Goal: Information Seeking & Learning: Learn about a topic

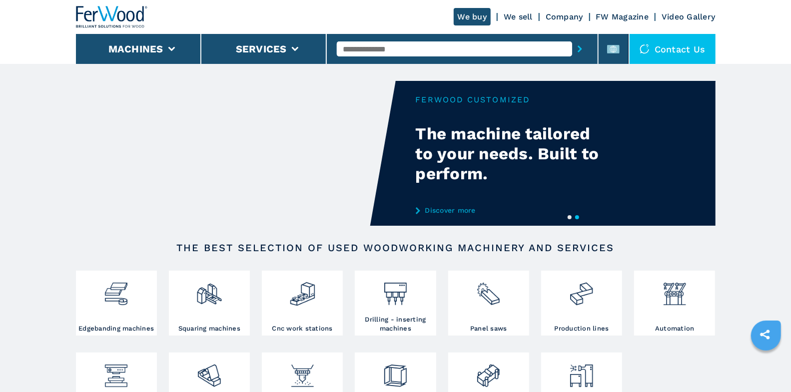
click at [426, 55] on input "text" at bounding box center [454, 48] width 235 height 15
type input "***"
click at [572, 37] on button "submit-button" at bounding box center [579, 48] width 15 height 23
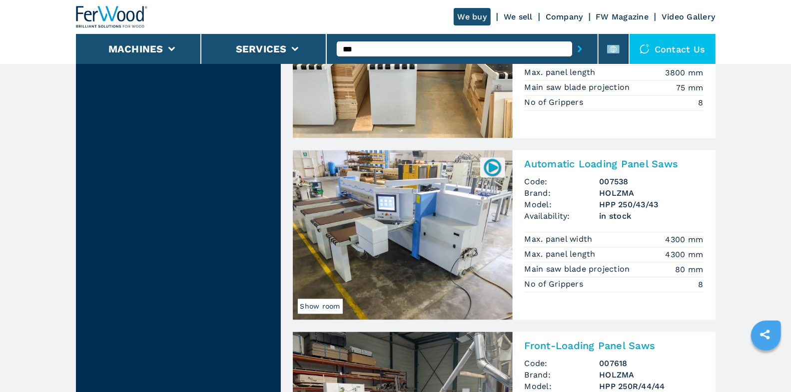
scroll to position [1260, 0]
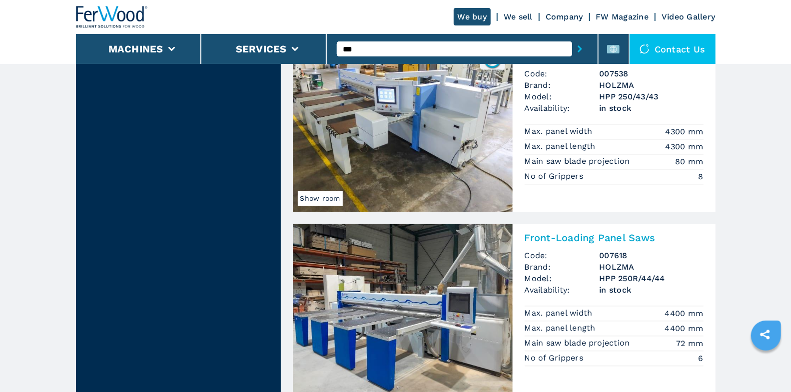
click at [449, 53] on input "***" at bounding box center [454, 48] width 235 height 15
click at [586, 49] on button "submit-button" at bounding box center [579, 48] width 15 height 23
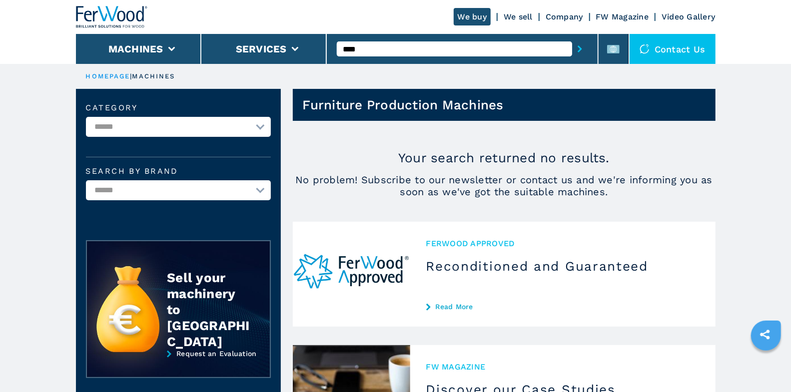
click at [422, 45] on input "****" at bounding box center [454, 48] width 235 height 15
click at [418, 62] on div "006064" at bounding box center [454, 65] width 235 height 18
type input "******"
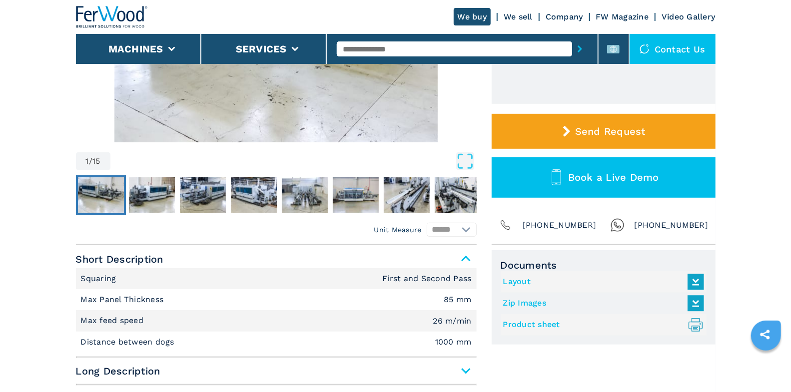
scroll to position [312, 0]
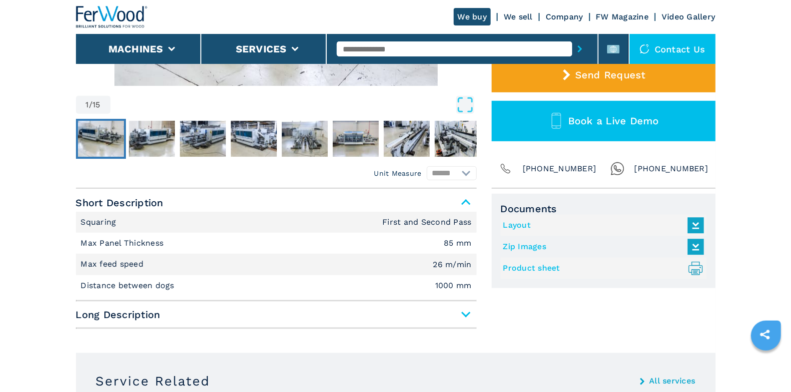
click at [695, 266] on icon ".prefix__st0{stroke-linecap:round;stroke-linejoin:round}.prefix__st0,.prefix__s…" at bounding box center [696, 268] width 16 height 16
click at [542, 265] on link "Product sheet .prefix__st0{stroke-linecap:round;stroke-linejoin:round}.prefix__…" at bounding box center [601, 268] width 196 height 16
click at [350, 41] on div at bounding box center [462, 48] width 251 height 23
click at [355, 50] on input "text" at bounding box center [454, 48] width 235 height 15
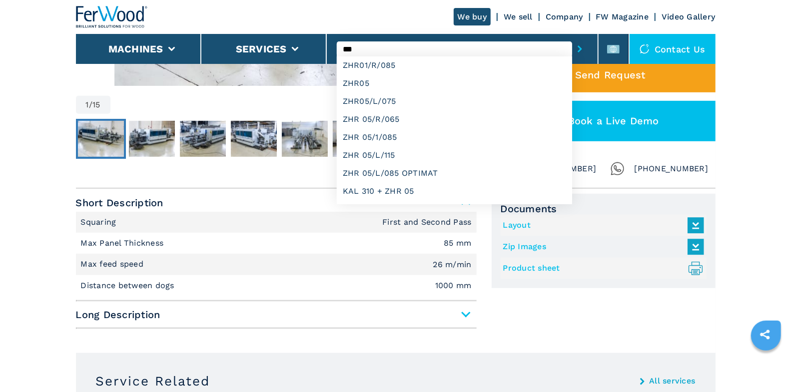
type input "***"
click at [572, 37] on button "submit-button" at bounding box center [579, 48] width 15 height 23
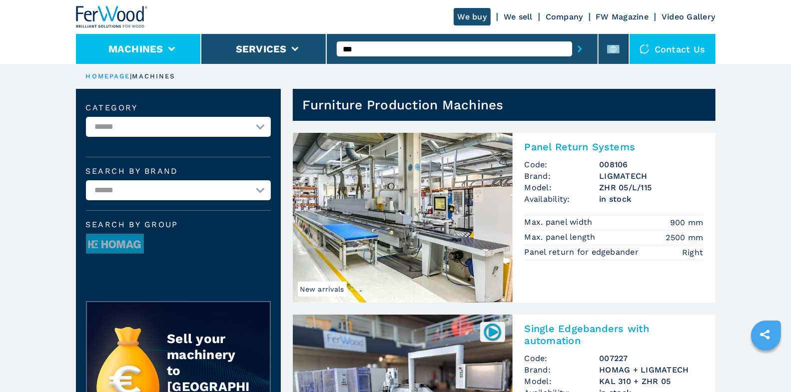
click at [181, 55] on li "Machines" at bounding box center [138, 49] width 125 height 30
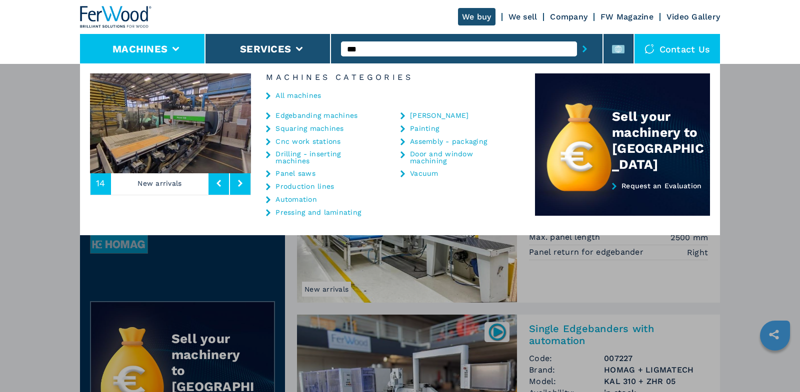
click at [298, 118] on link "Edgebanding machines" at bounding box center [316, 115] width 82 height 7
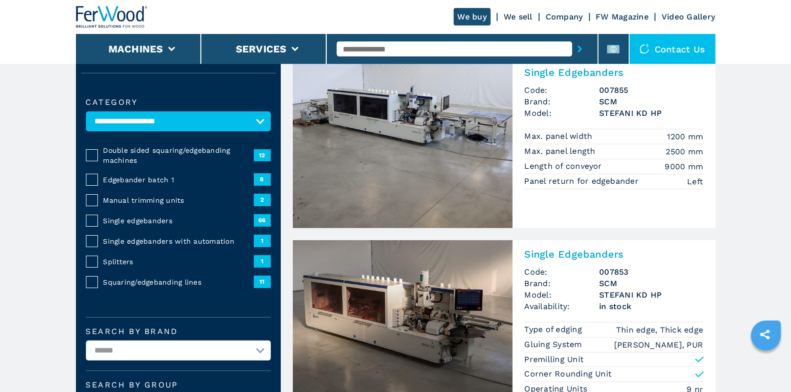
scroll to position [76, 0]
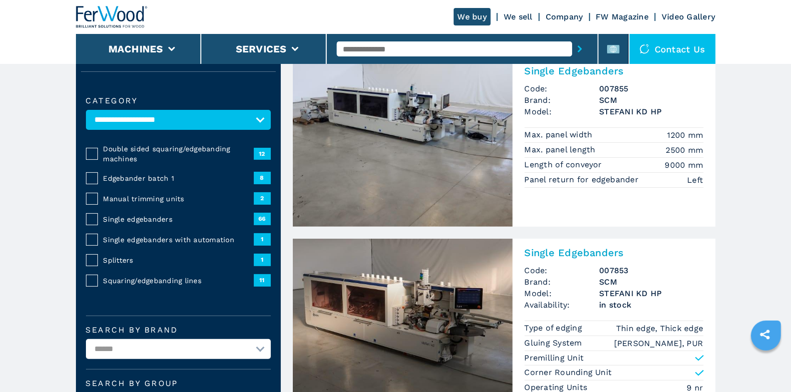
click at [144, 218] on span "Single edgebanders" at bounding box center [178, 219] width 150 height 10
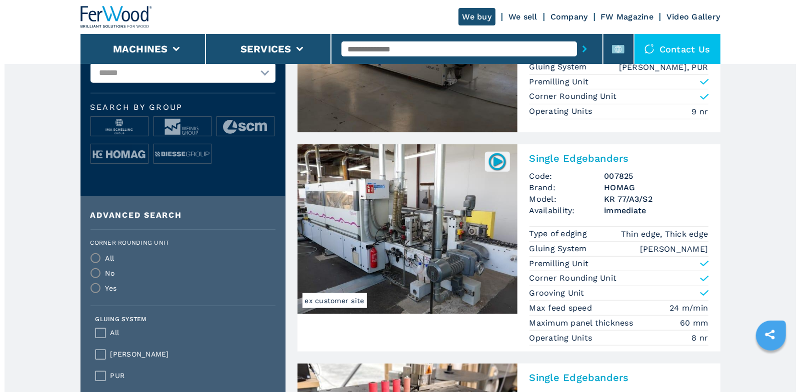
scroll to position [370, 0]
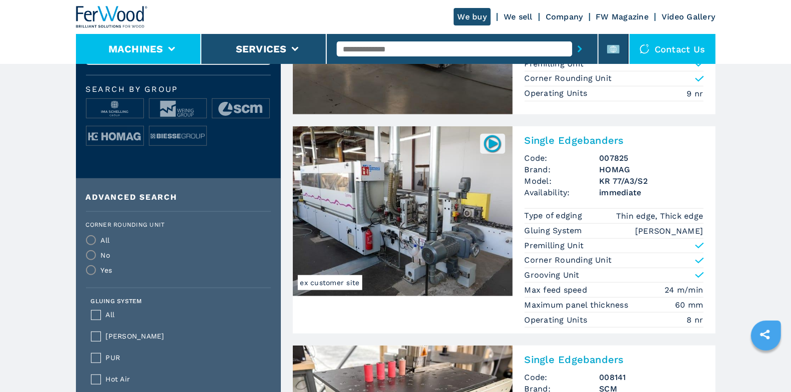
click at [191, 45] on li "Machines" at bounding box center [138, 49] width 125 height 30
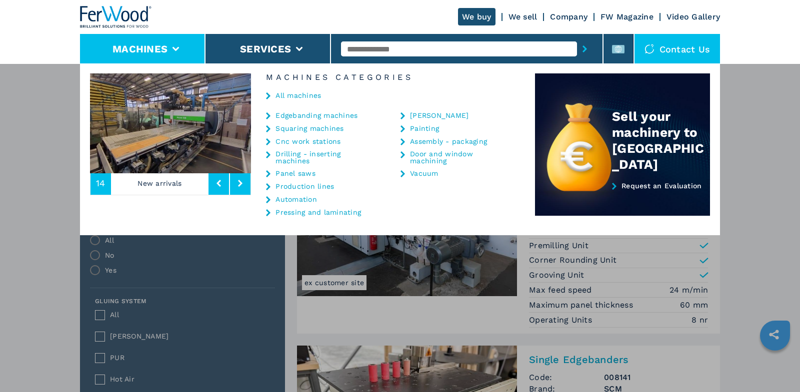
click at [313, 113] on link "Edgebanding machines" at bounding box center [316, 115] width 82 height 7
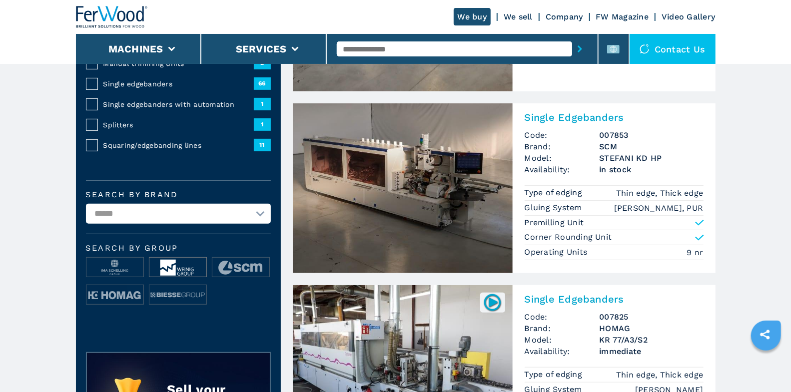
scroll to position [212, 0]
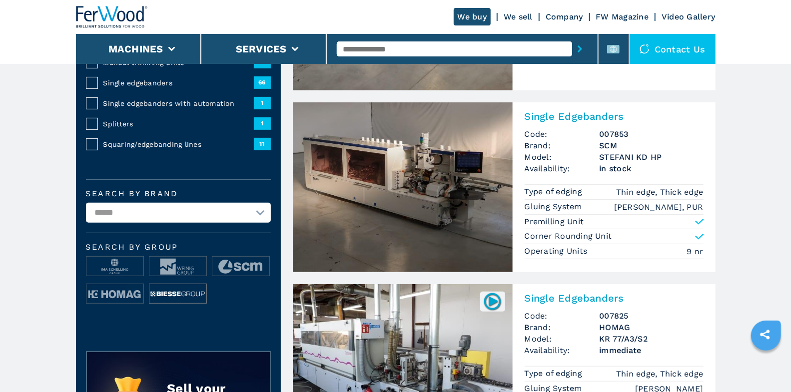
click at [180, 287] on img at bounding box center [177, 294] width 57 height 20
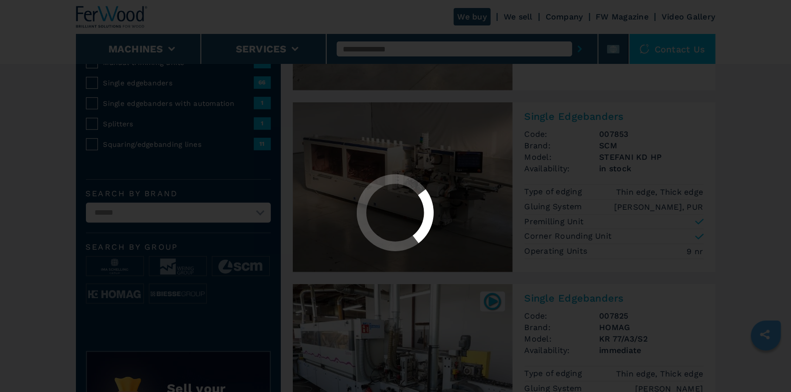
scroll to position [0, 0]
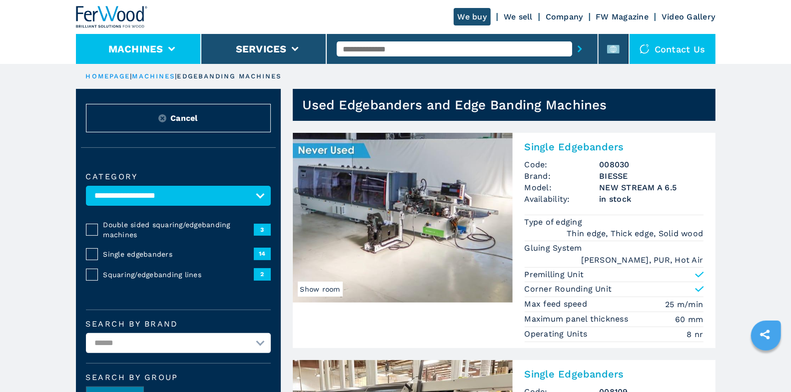
click at [180, 50] on li "Machines" at bounding box center [138, 49] width 125 height 30
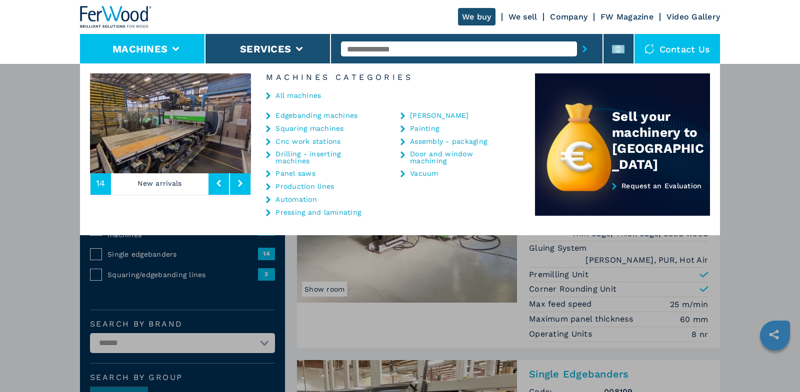
click at [323, 115] on link "Edgebanding machines" at bounding box center [316, 115] width 82 height 7
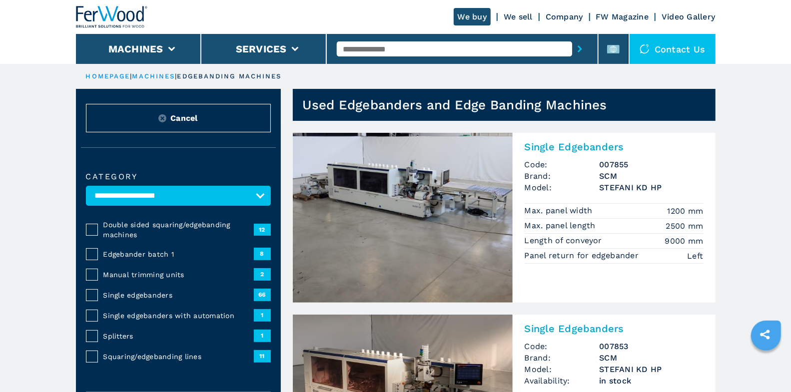
click at [133, 230] on span "Double sided squaring/edgebanding machines" at bounding box center [178, 230] width 150 height 20
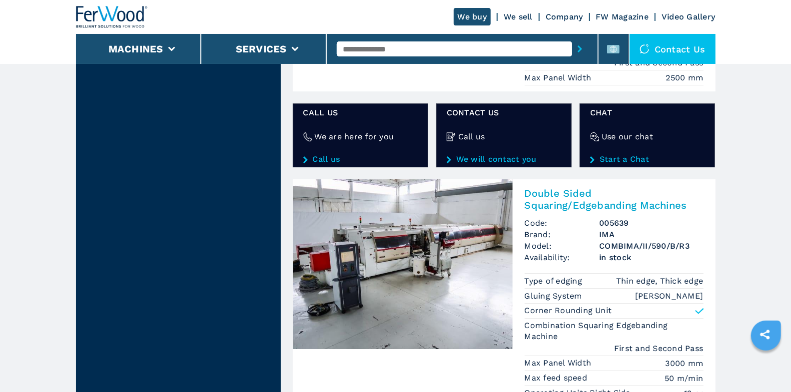
scroll to position [2049, 0]
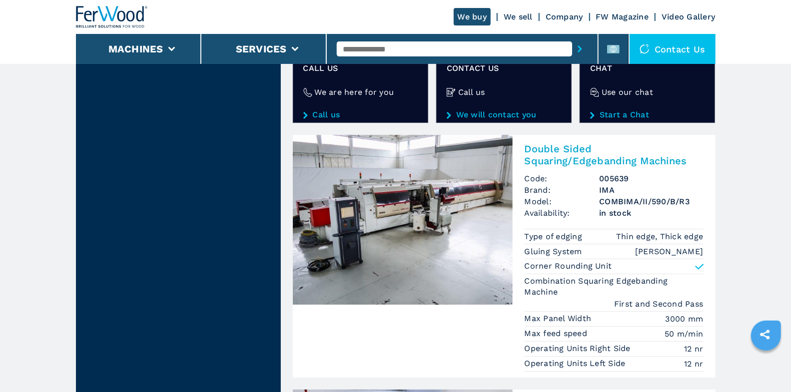
click at [640, 143] on h2 "Double Sided Squaring/Edgebanding Machines" at bounding box center [614, 155] width 179 height 24
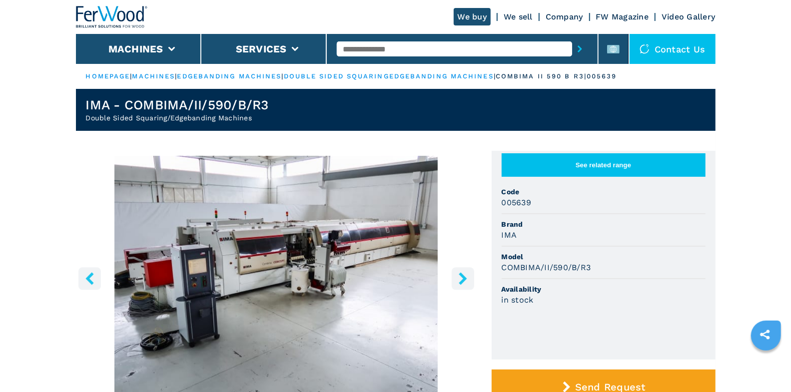
scroll to position [76, 0]
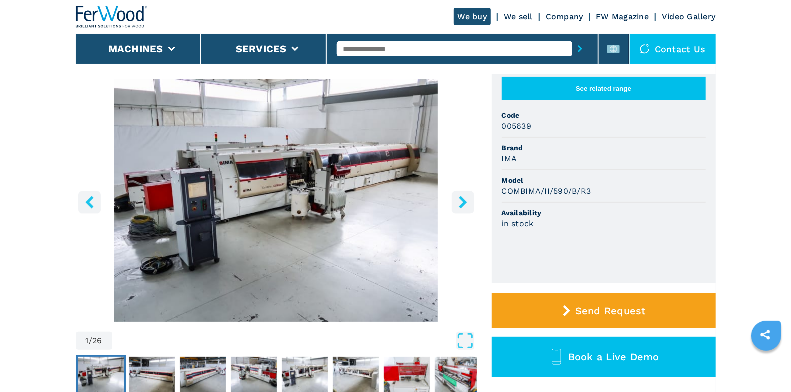
click at [462, 203] on icon "right-button" at bounding box center [463, 202] width 8 height 12
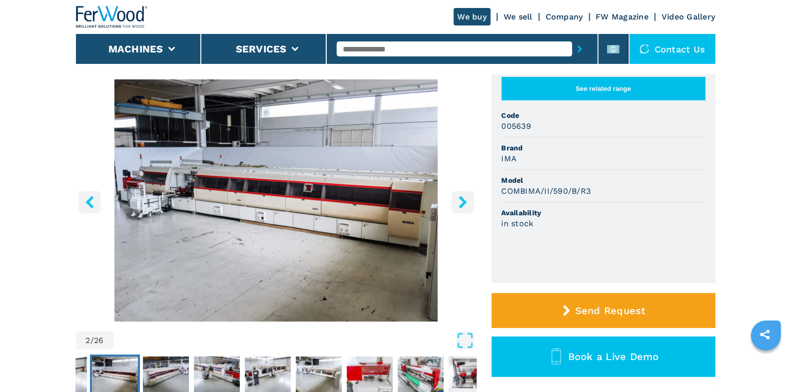
click at [462, 203] on icon "right-button" at bounding box center [463, 202] width 8 height 12
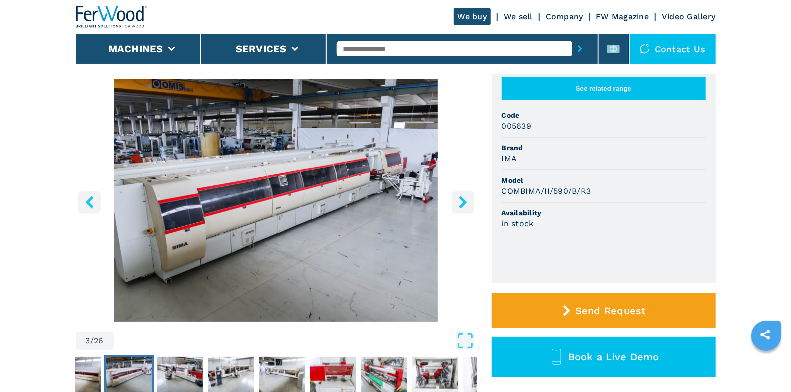
click at [462, 203] on icon "right-button" at bounding box center [463, 202] width 8 height 12
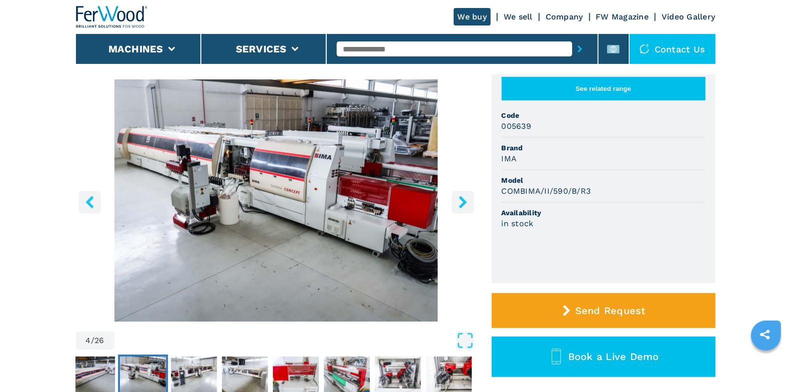
click at [462, 203] on icon "right-button" at bounding box center [463, 202] width 8 height 12
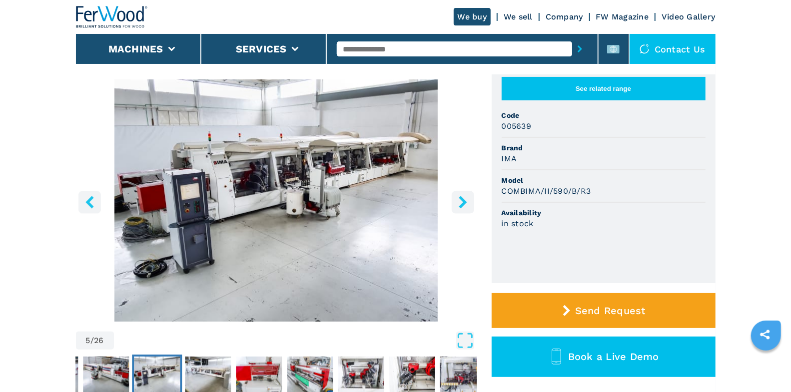
click at [462, 203] on icon "right-button" at bounding box center [463, 202] width 8 height 12
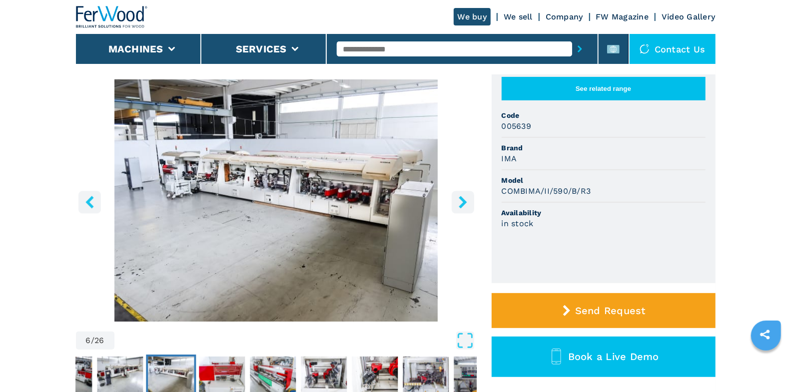
click at [462, 203] on icon "right-button" at bounding box center [463, 202] width 8 height 12
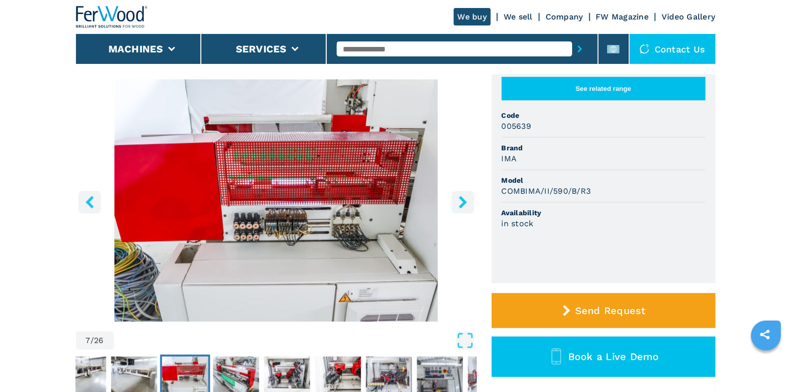
click at [462, 203] on icon "right-button" at bounding box center [463, 202] width 8 height 12
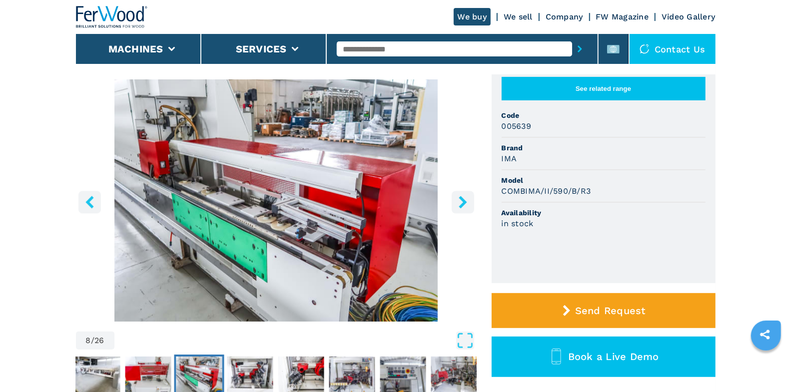
click at [462, 203] on icon "right-button" at bounding box center [463, 202] width 8 height 12
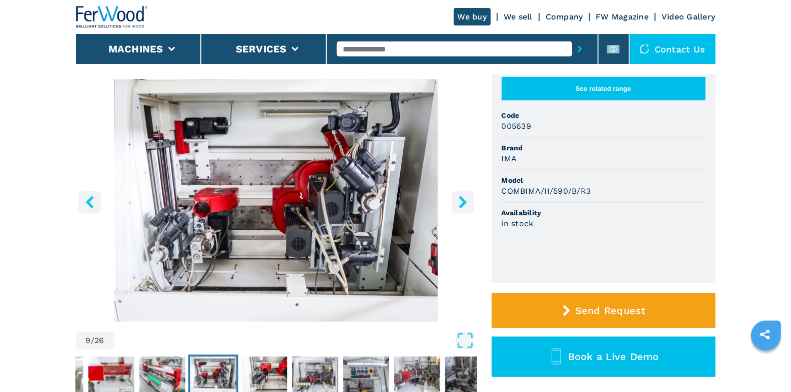
click at [462, 203] on icon "right-button" at bounding box center [463, 202] width 8 height 12
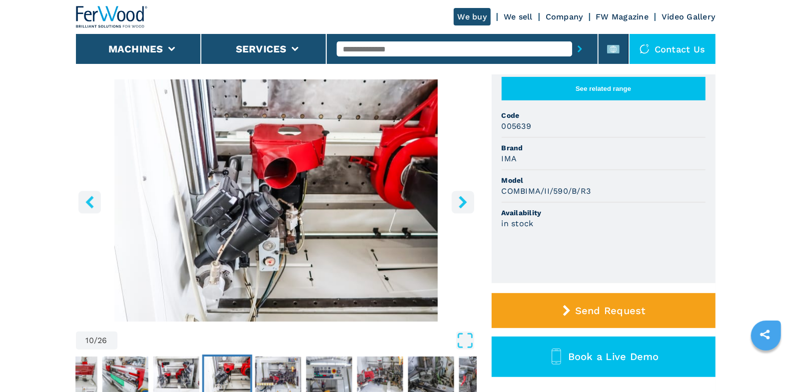
click at [462, 203] on icon "right-button" at bounding box center [463, 202] width 8 height 12
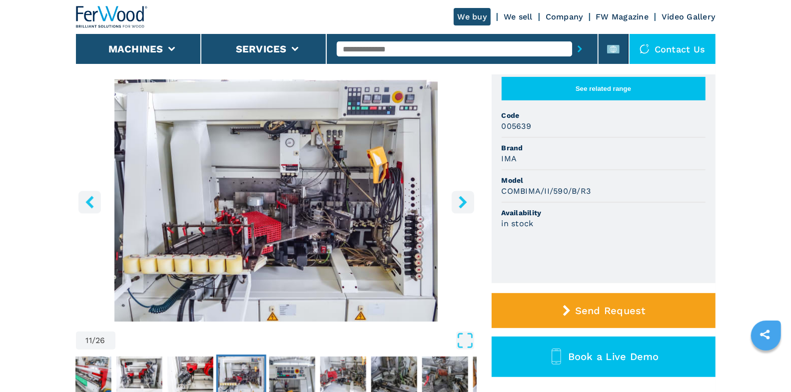
click at [462, 203] on icon "right-button" at bounding box center [463, 202] width 8 height 12
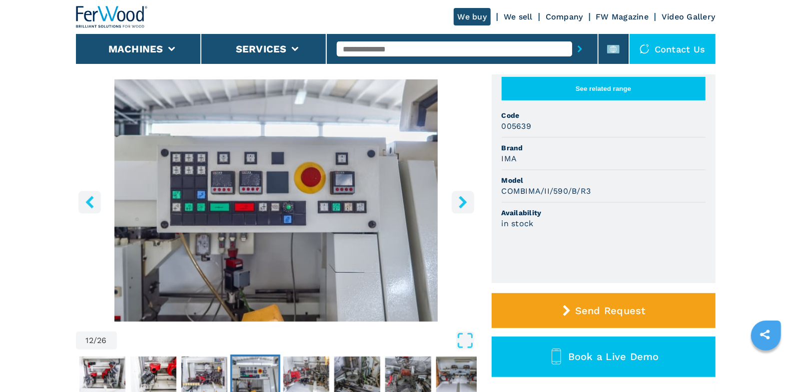
click at [462, 203] on icon "right-button" at bounding box center [463, 202] width 8 height 12
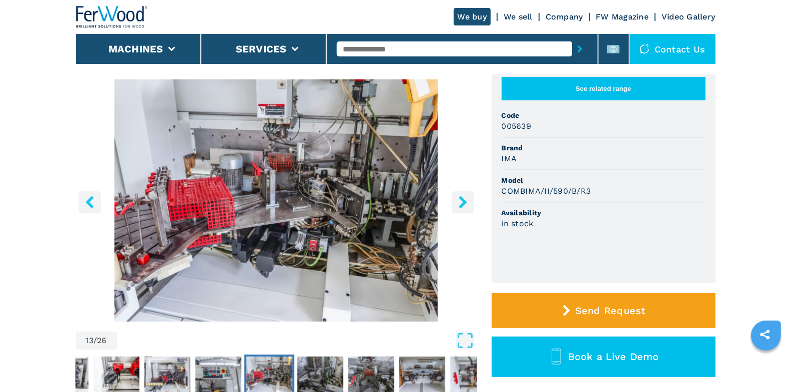
click at [462, 203] on icon "right-button" at bounding box center [463, 202] width 8 height 12
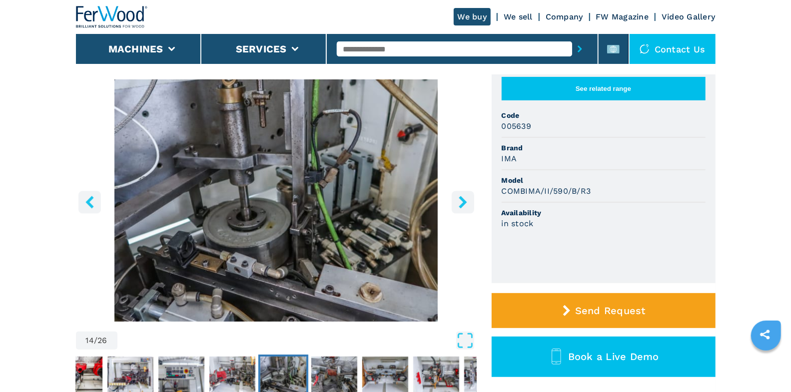
click at [462, 203] on icon "right-button" at bounding box center [463, 202] width 8 height 12
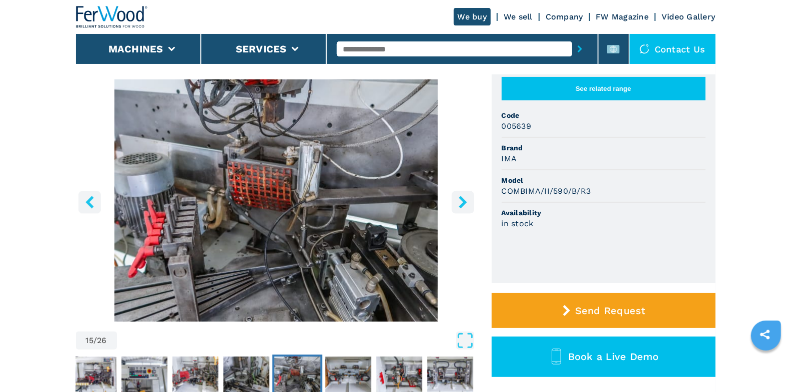
click at [462, 203] on icon "right-button" at bounding box center [463, 202] width 8 height 12
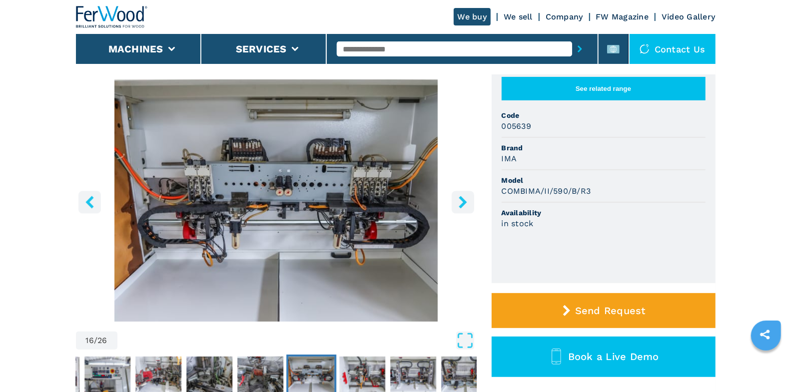
click at [462, 203] on icon "right-button" at bounding box center [463, 202] width 8 height 12
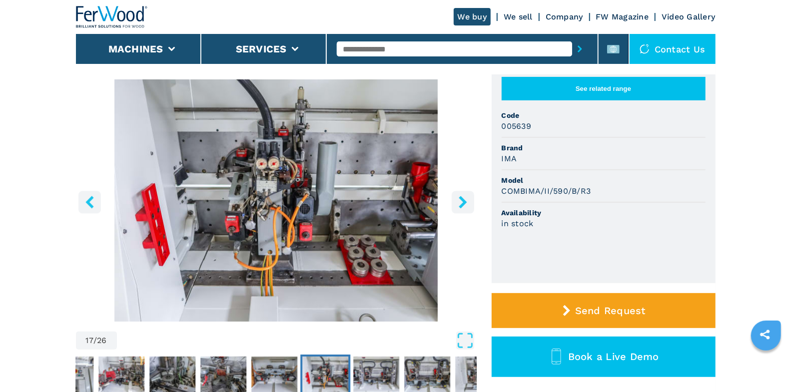
click at [462, 203] on icon "right-button" at bounding box center [463, 202] width 8 height 12
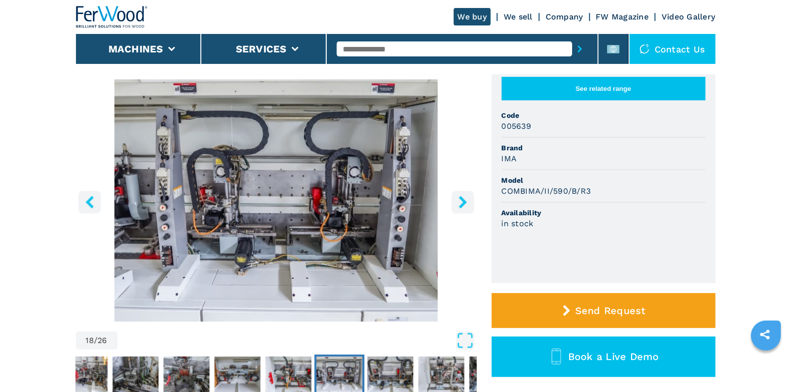
click at [462, 203] on icon "right-button" at bounding box center [463, 202] width 8 height 12
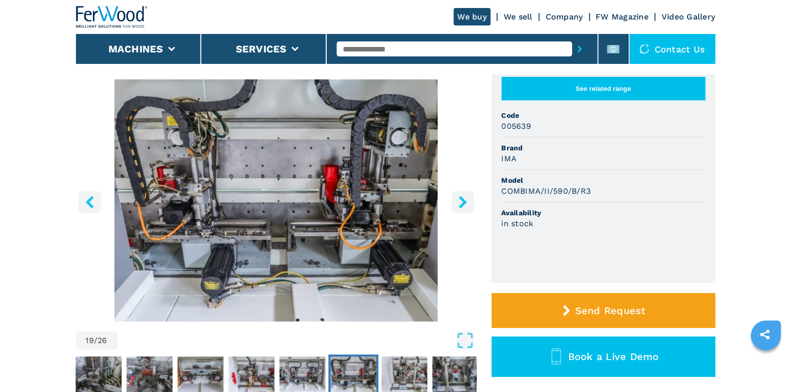
click at [462, 203] on icon "right-button" at bounding box center [463, 202] width 8 height 12
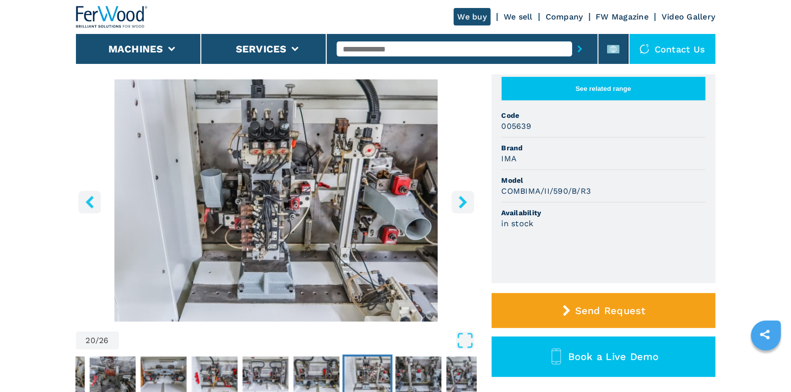
click at [462, 203] on icon "right-button" at bounding box center [463, 202] width 8 height 12
click at [463, 202] on icon "right-button" at bounding box center [463, 202] width 8 height 12
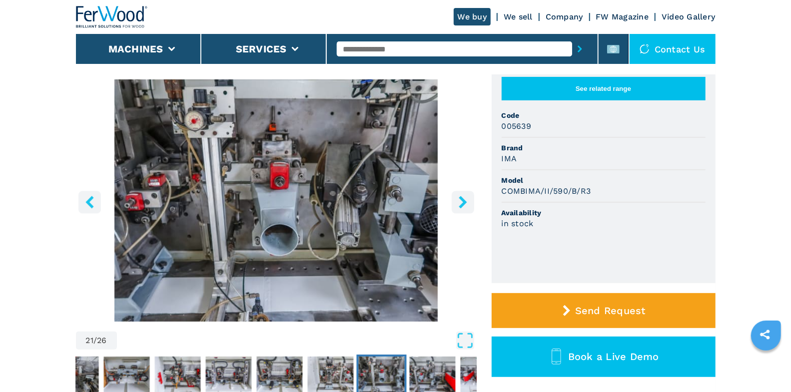
click at [464, 201] on icon "right-button" at bounding box center [463, 202] width 8 height 12
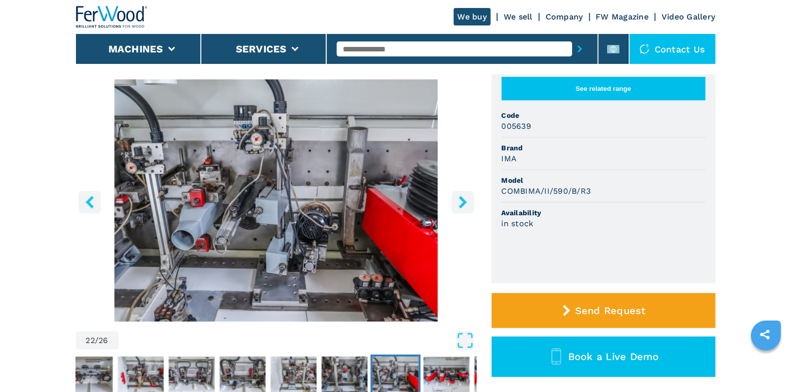
click at [464, 200] on icon "right-button" at bounding box center [463, 202] width 8 height 12
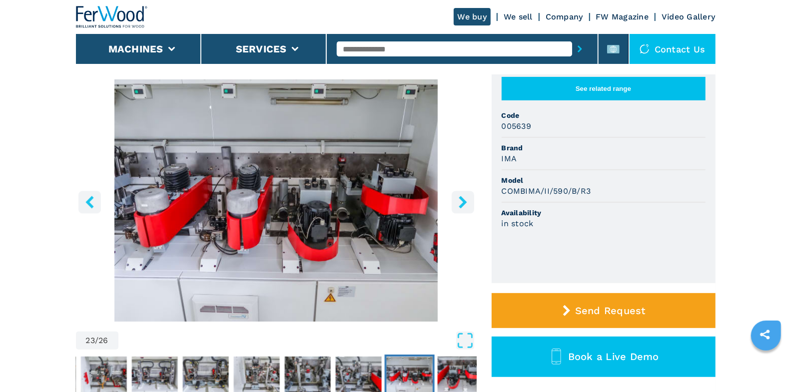
click at [464, 200] on icon "right-button" at bounding box center [463, 202] width 8 height 12
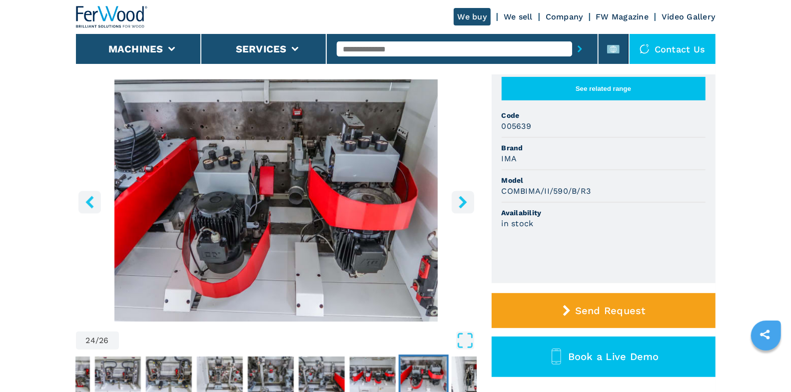
click at [464, 200] on icon "right-button" at bounding box center [463, 202] width 8 height 12
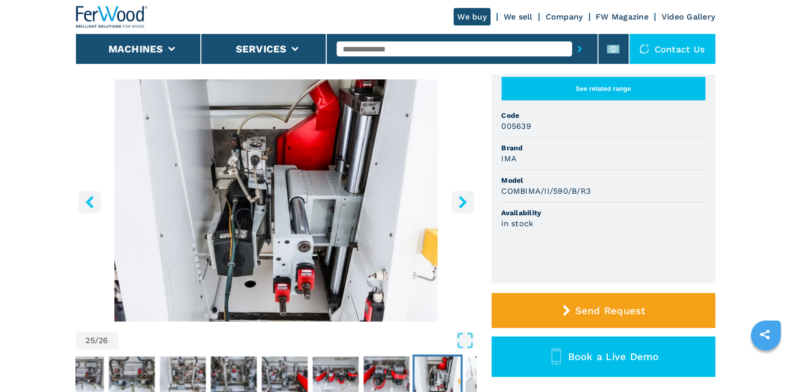
click at [464, 200] on icon "right-button" at bounding box center [463, 202] width 8 height 12
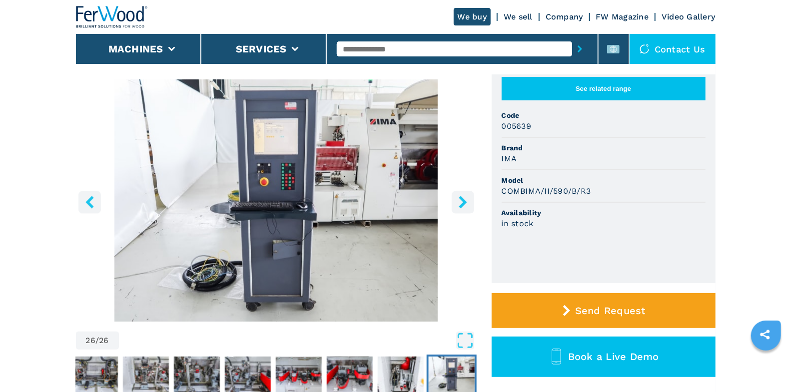
click at [464, 200] on icon "right-button" at bounding box center [463, 202] width 8 height 12
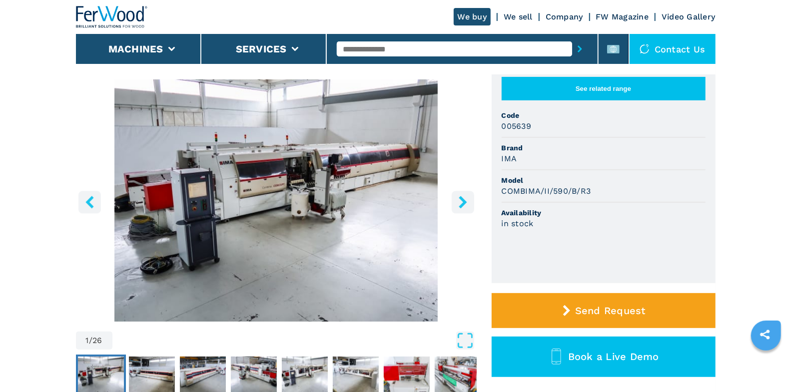
click at [457, 204] on icon "right-button" at bounding box center [463, 202] width 12 height 12
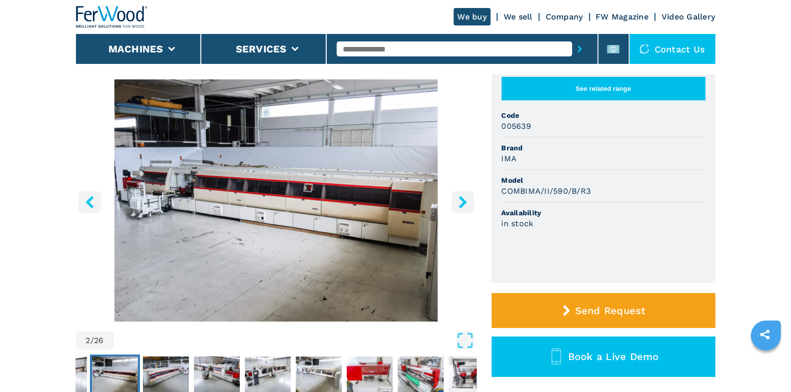
click at [465, 202] on icon "right-button" at bounding box center [463, 202] width 8 height 12
click at [97, 207] on button "left-button" at bounding box center [89, 202] width 22 height 22
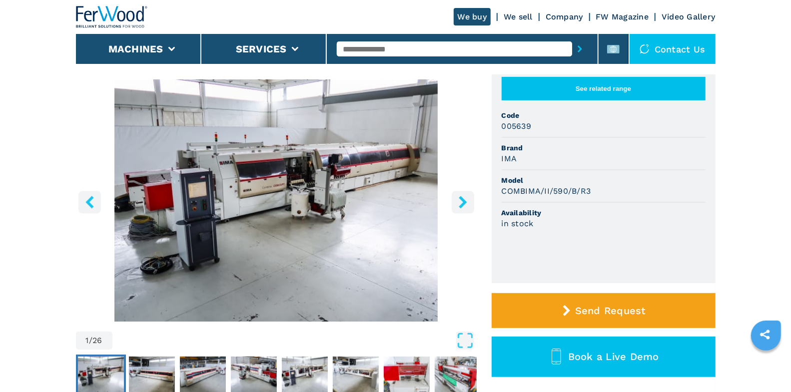
click at [466, 203] on icon "right-button" at bounding box center [463, 202] width 12 height 12
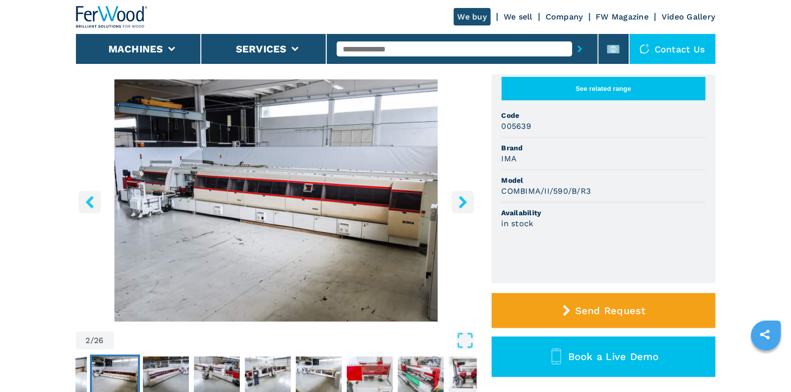
click at [465, 203] on icon "right-button" at bounding box center [463, 202] width 8 height 12
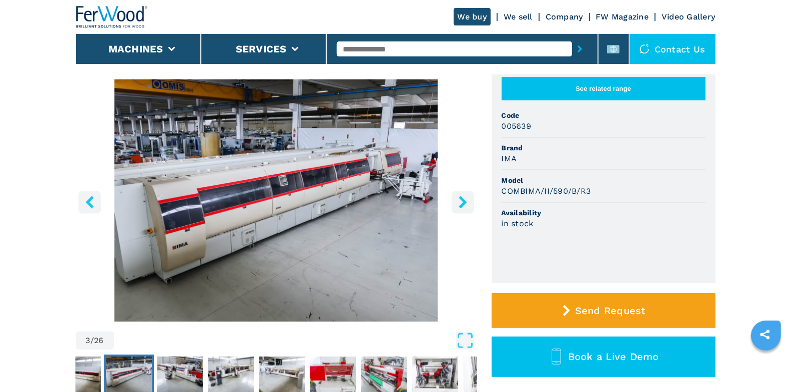
click at [465, 203] on icon "right-button" at bounding box center [463, 202] width 8 height 12
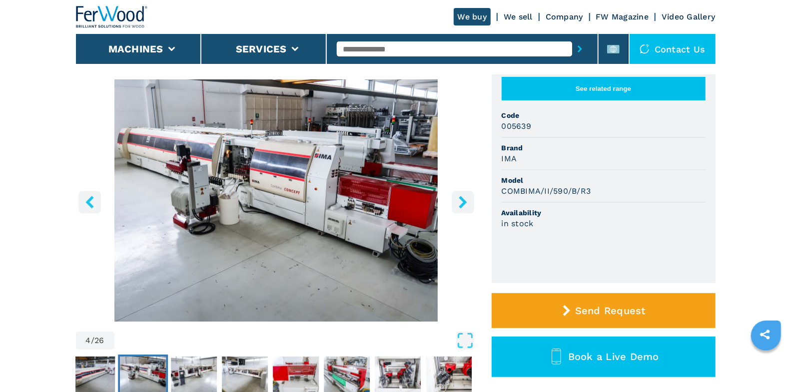
click at [465, 203] on icon "right-button" at bounding box center [463, 202] width 8 height 12
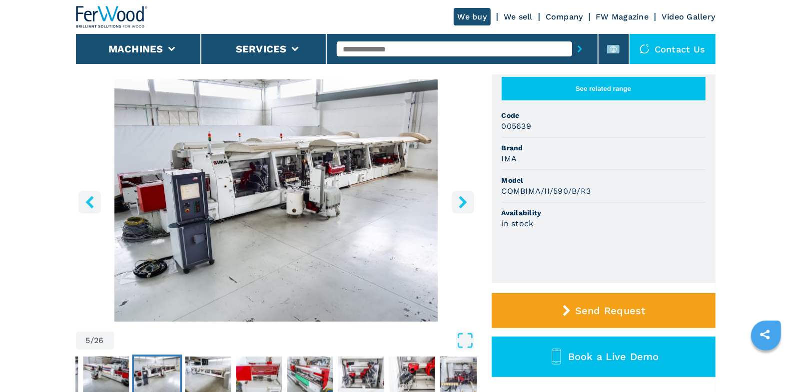
click at [465, 203] on icon "right-button" at bounding box center [463, 202] width 8 height 12
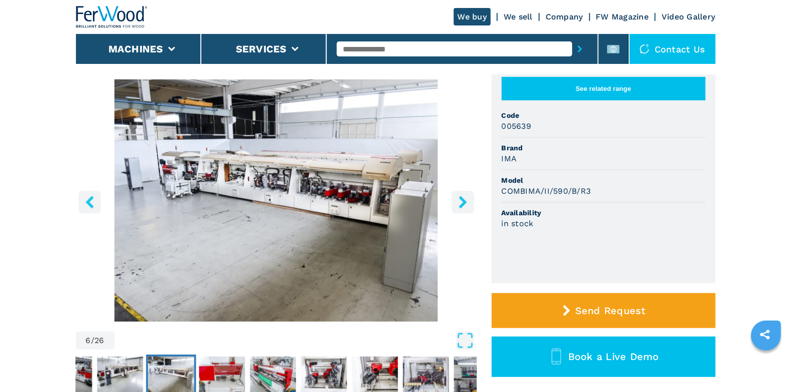
click at [465, 203] on icon "right-button" at bounding box center [463, 202] width 8 height 12
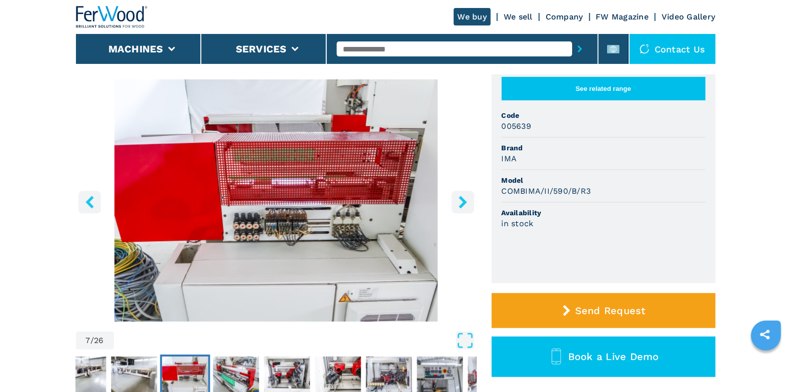
click at [465, 203] on icon "right-button" at bounding box center [463, 202] width 8 height 12
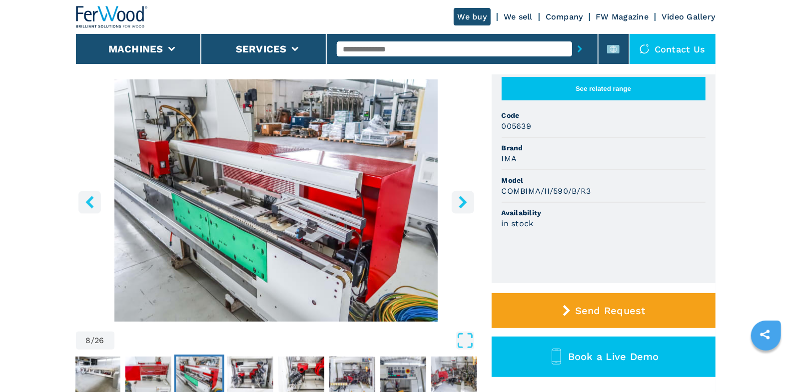
click at [465, 203] on icon "right-button" at bounding box center [463, 202] width 8 height 12
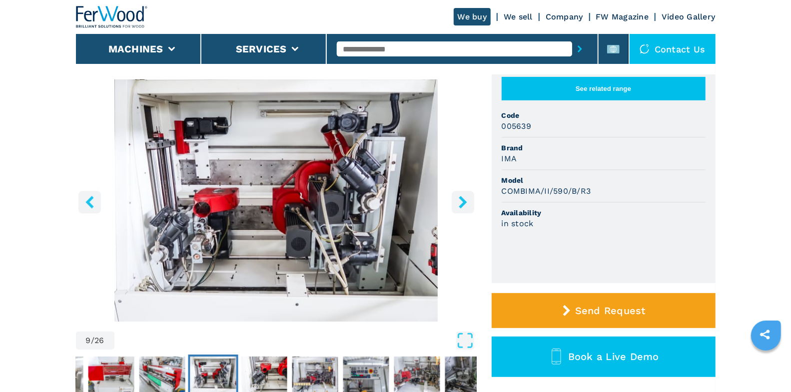
click at [465, 203] on icon "right-button" at bounding box center [463, 202] width 8 height 12
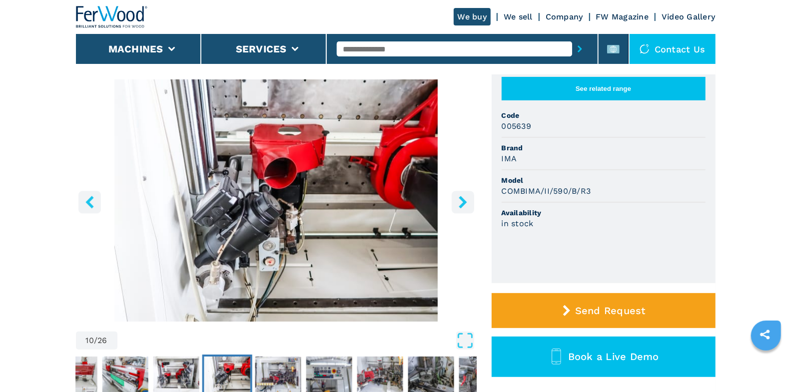
click at [465, 203] on icon "right-button" at bounding box center [463, 202] width 8 height 12
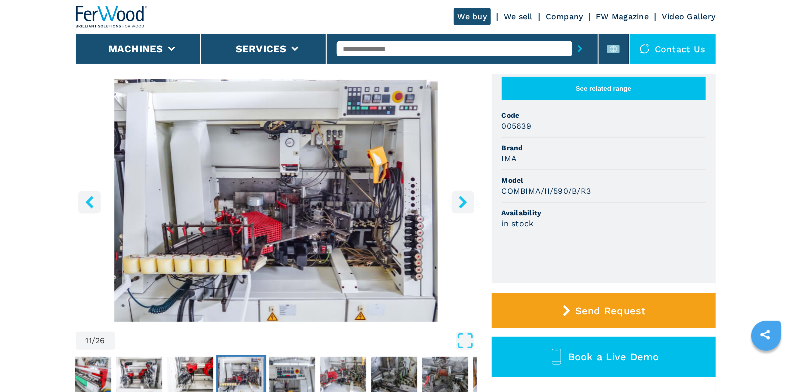
click at [465, 203] on icon "right-button" at bounding box center [463, 202] width 8 height 12
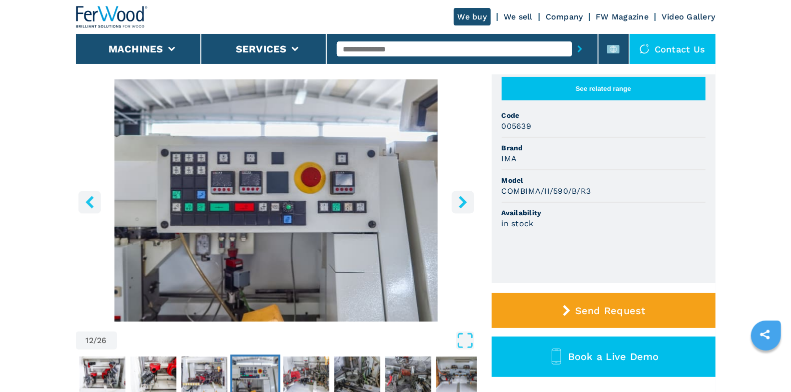
click at [465, 203] on icon "right-button" at bounding box center [463, 202] width 8 height 12
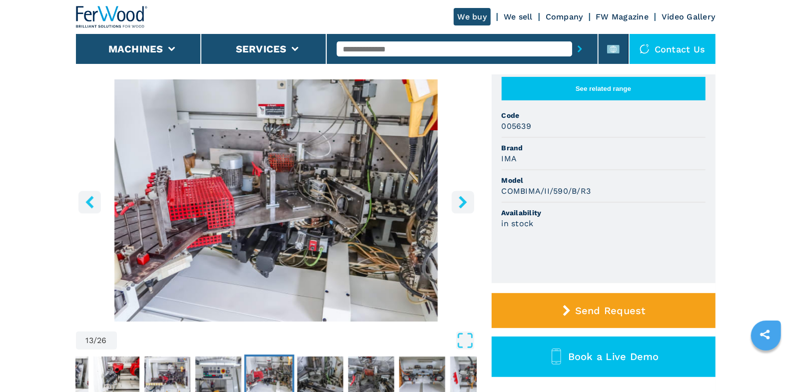
click at [465, 203] on icon "right-button" at bounding box center [463, 202] width 8 height 12
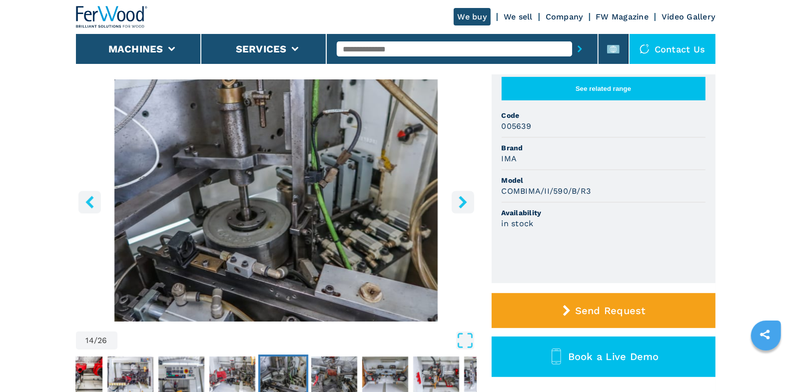
click at [465, 203] on icon "right-button" at bounding box center [463, 202] width 8 height 12
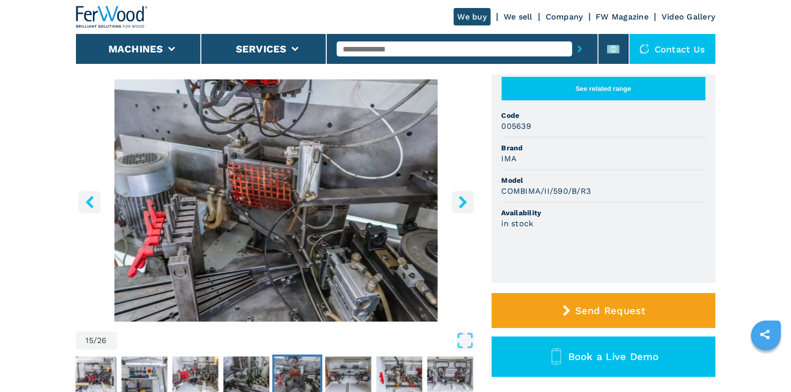
click at [465, 203] on icon "right-button" at bounding box center [463, 202] width 8 height 12
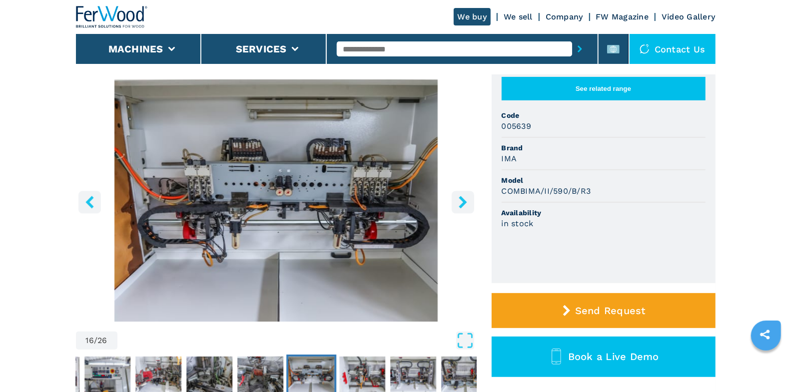
click at [465, 203] on icon "right-button" at bounding box center [463, 202] width 8 height 12
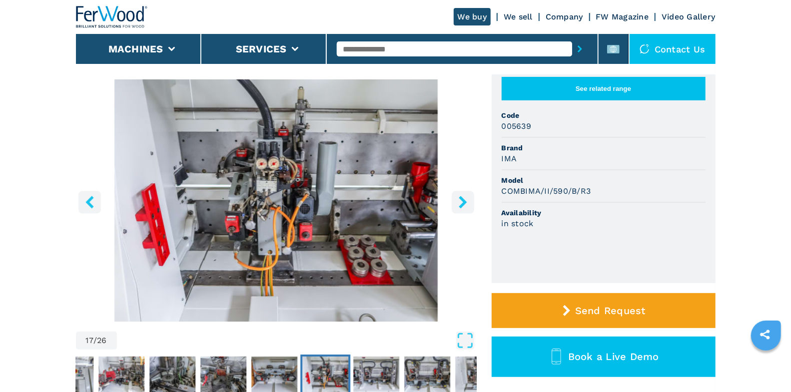
click at [465, 203] on icon "right-button" at bounding box center [463, 202] width 8 height 12
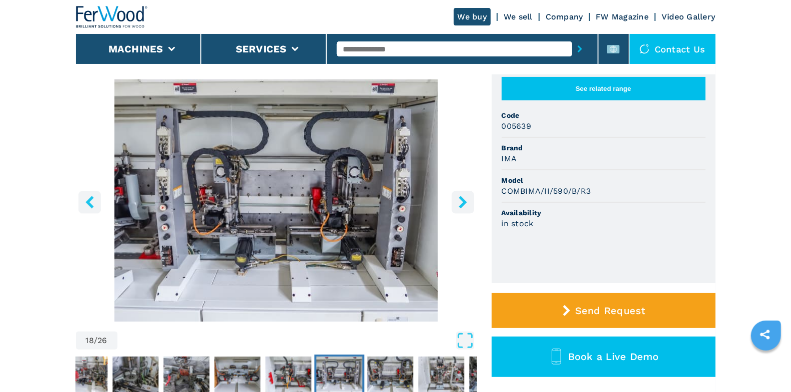
click at [465, 203] on icon "right-button" at bounding box center [463, 202] width 8 height 12
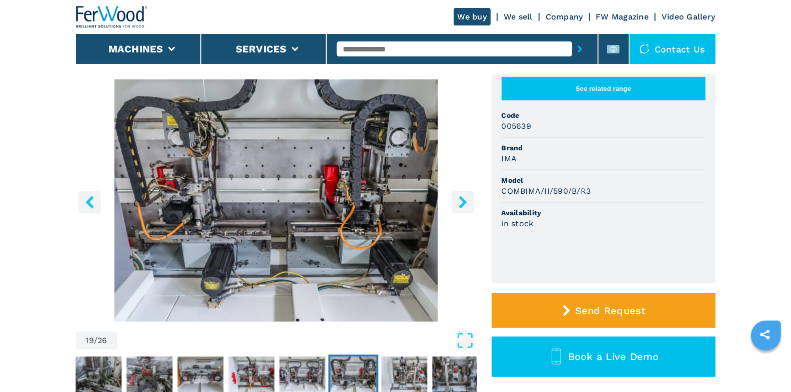
click at [465, 203] on icon "right-button" at bounding box center [463, 202] width 8 height 12
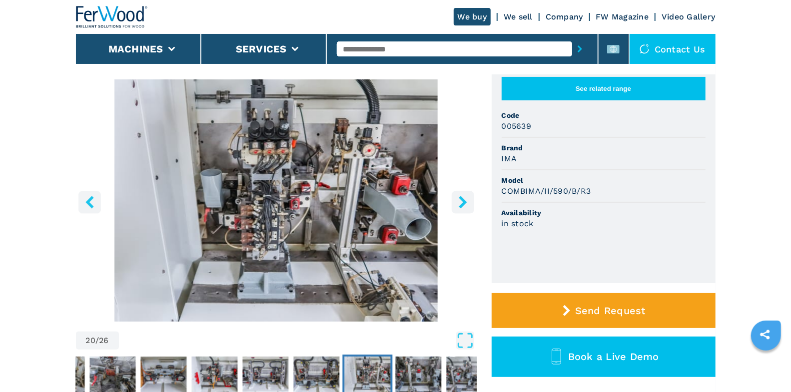
click at [462, 204] on icon "right-button" at bounding box center [463, 202] width 8 height 12
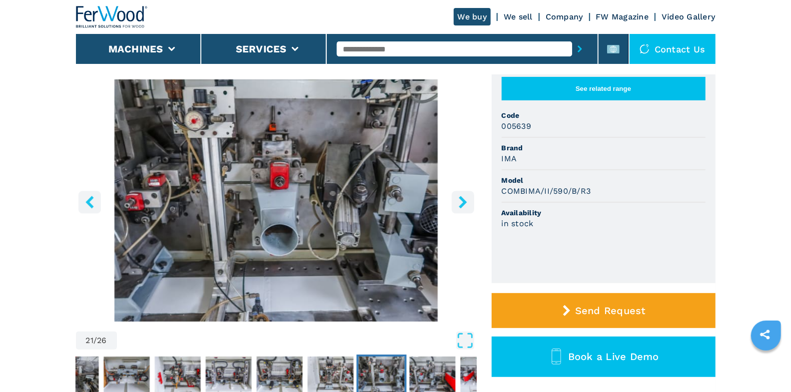
click at [462, 204] on icon "right-button" at bounding box center [463, 202] width 8 height 12
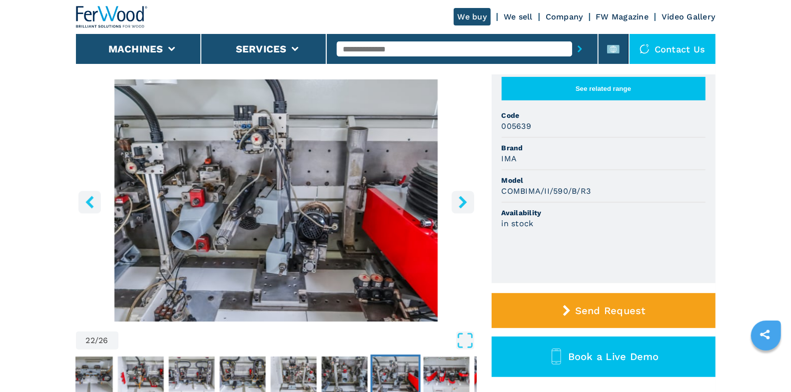
click at [360, 42] on input "text" at bounding box center [454, 48] width 235 height 15
type input "***"
click at [580, 53] on button "submit-button" at bounding box center [579, 48] width 15 height 23
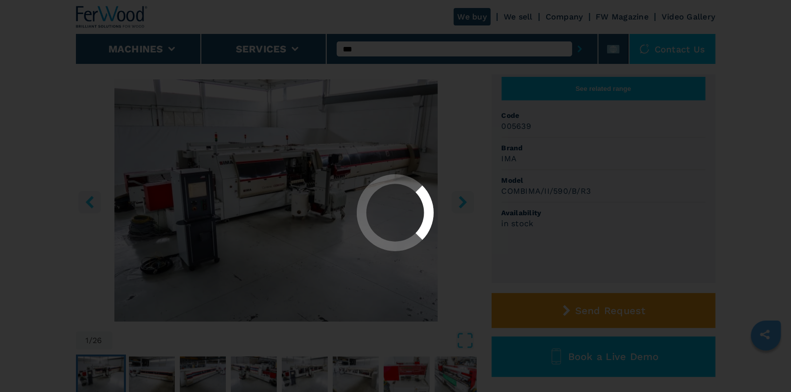
scroll to position [0, 0]
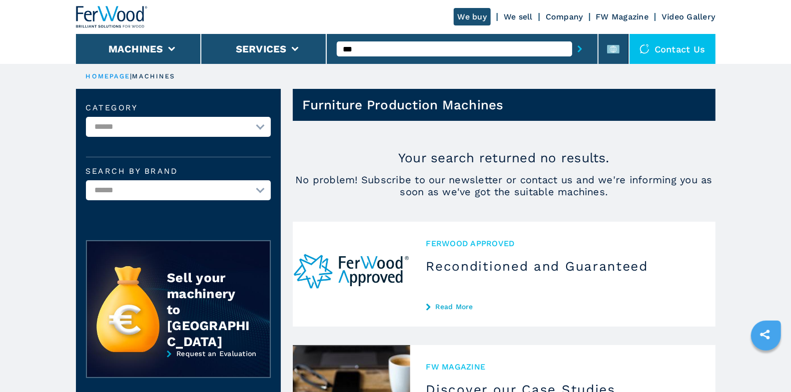
drag, startPoint x: 349, startPoint y: 45, endPoint x: 331, endPoint y: 43, distance: 18.2
click at [331, 43] on div "***" at bounding box center [463, 49] width 272 height 30
click at [585, 49] on button "submit-button" at bounding box center [579, 48] width 15 height 23
drag, startPoint x: 376, startPoint y: 49, endPoint x: 344, endPoint y: 44, distance: 32.8
click at [344, 44] on input "****" at bounding box center [454, 48] width 235 height 15
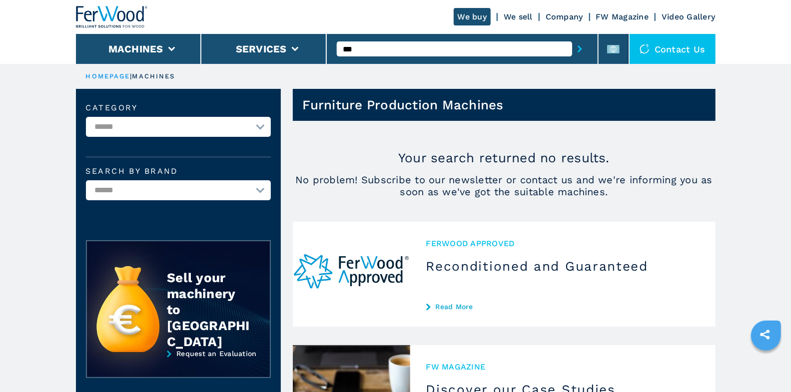
type input "****"
click at [572, 37] on button "submit-button" at bounding box center [579, 48] width 15 height 23
click at [378, 48] on input "****" at bounding box center [454, 48] width 235 height 15
type input "******"
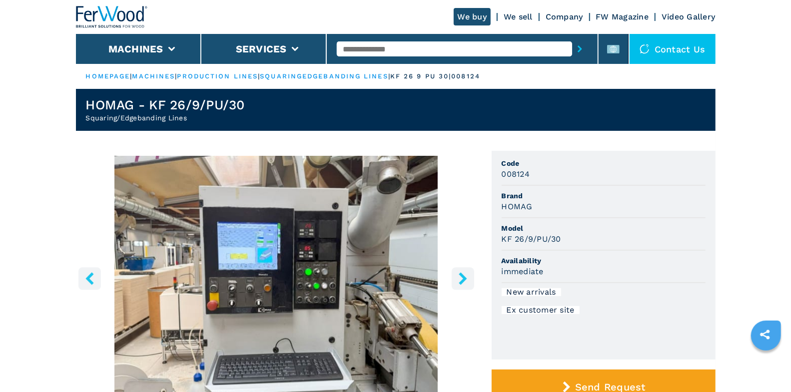
click at [463, 280] on icon "right-button" at bounding box center [463, 278] width 8 height 12
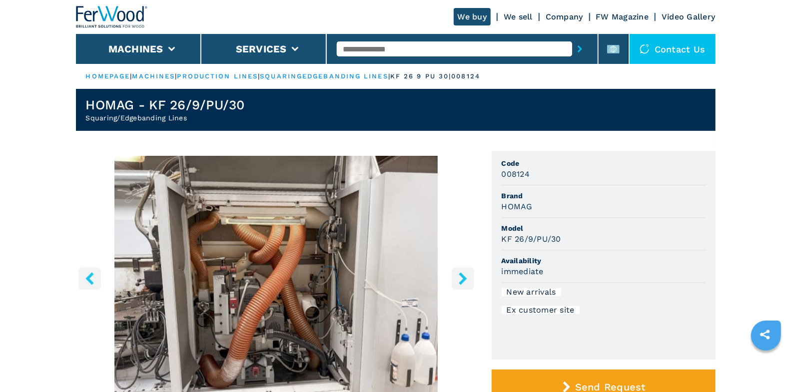
click at [463, 280] on icon "right-button" at bounding box center [463, 278] width 8 height 12
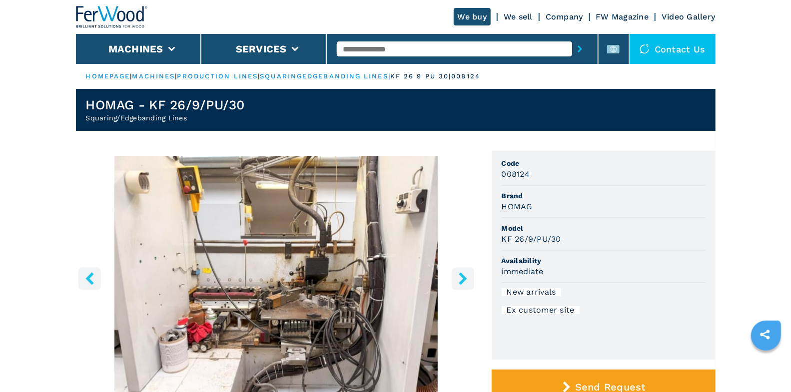
click at [463, 280] on icon "right-button" at bounding box center [463, 278] width 8 height 12
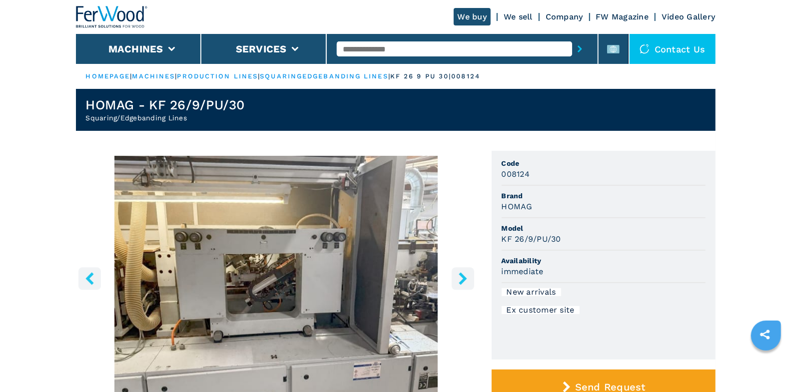
click at [463, 280] on icon "right-button" at bounding box center [463, 278] width 8 height 12
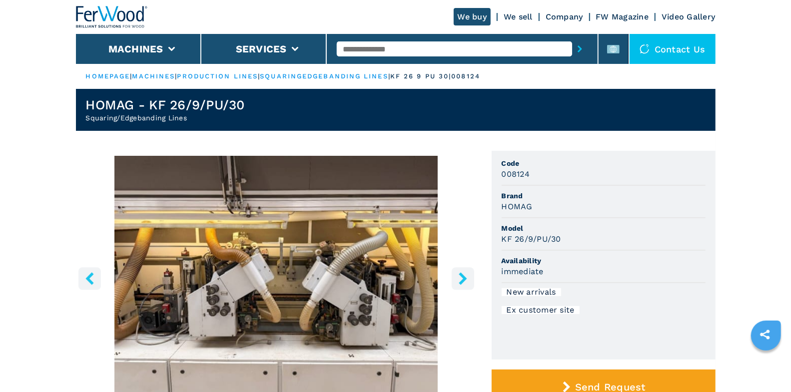
click at [463, 280] on icon "right-button" at bounding box center [463, 278] width 8 height 12
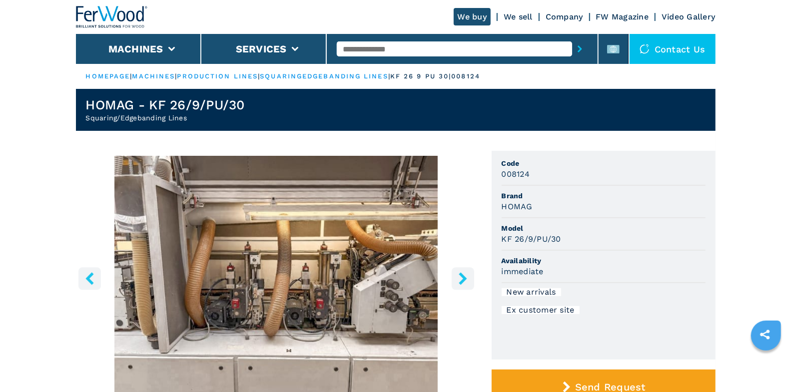
click at [463, 280] on icon "right-button" at bounding box center [463, 278] width 8 height 12
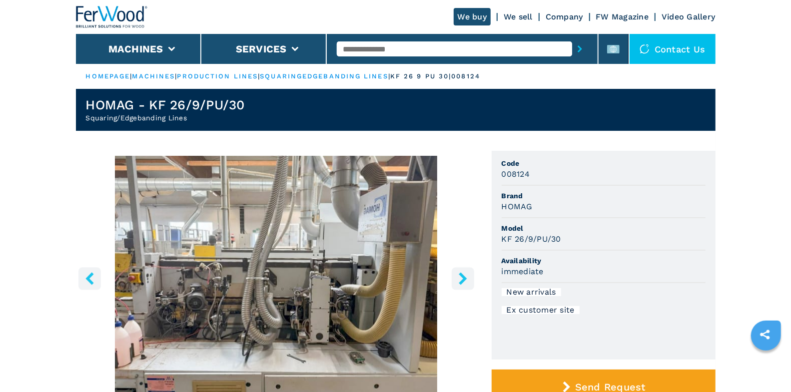
click at [463, 280] on icon "right-button" at bounding box center [463, 278] width 8 height 12
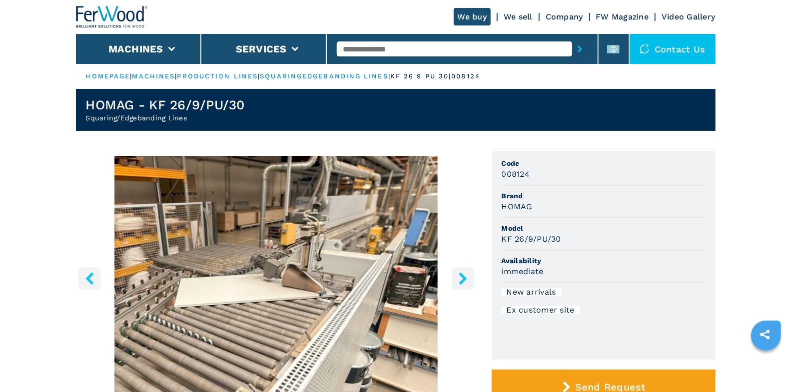
click at [459, 285] on button "right-button" at bounding box center [463, 278] width 22 height 22
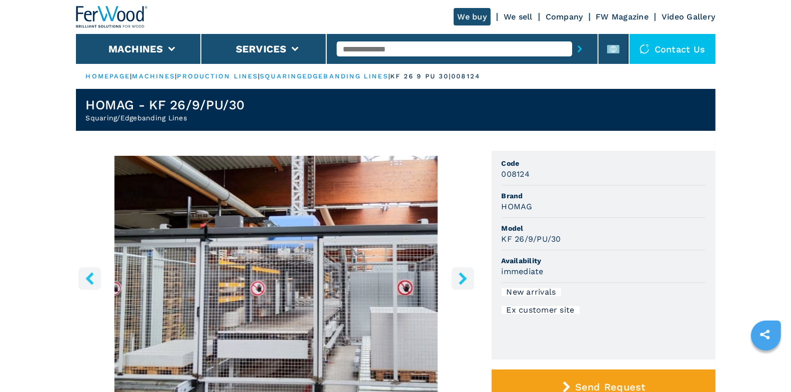
click at [460, 273] on icon "right-button" at bounding box center [463, 278] width 8 height 12
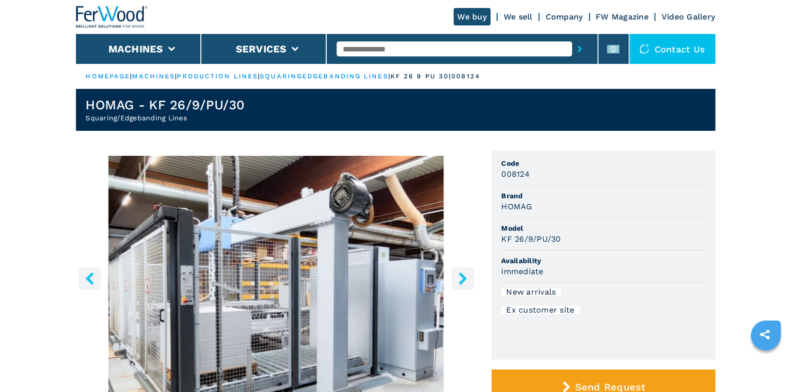
click at [460, 273] on icon "right-button" at bounding box center [463, 278] width 8 height 12
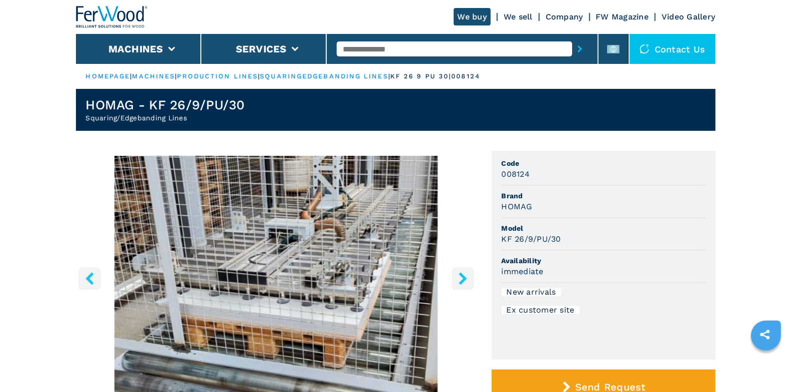
click at [460, 273] on icon "right-button" at bounding box center [463, 278] width 8 height 12
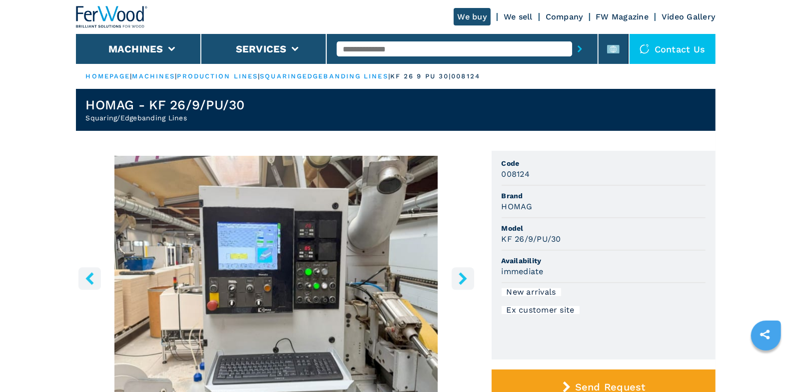
click at [457, 273] on icon "right-button" at bounding box center [463, 278] width 12 height 12
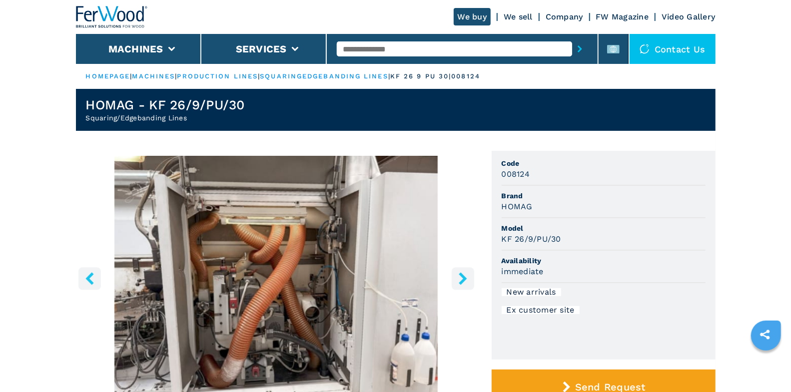
click at [459, 273] on icon "right-button" at bounding box center [463, 278] width 8 height 12
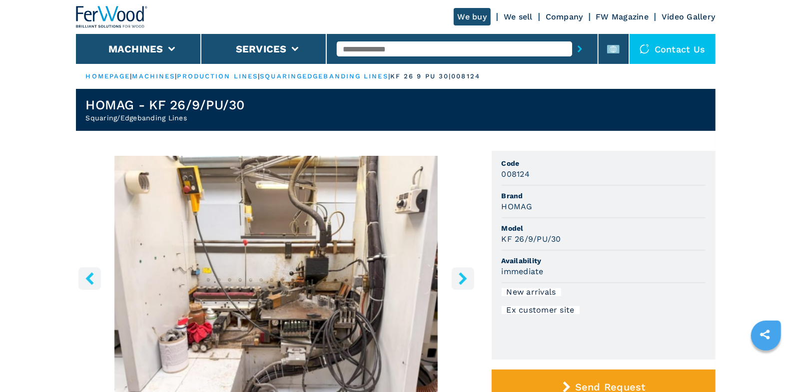
click at [459, 273] on icon "right-button" at bounding box center [463, 278] width 8 height 12
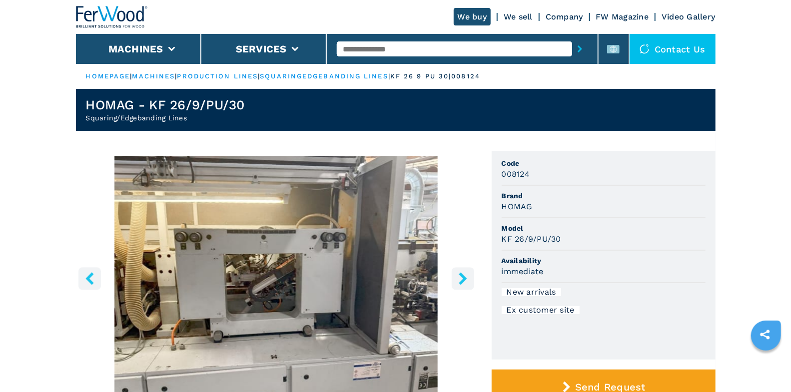
click at [475, 291] on img "Go to Slide 4" at bounding box center [276, 277] width 401 height 242
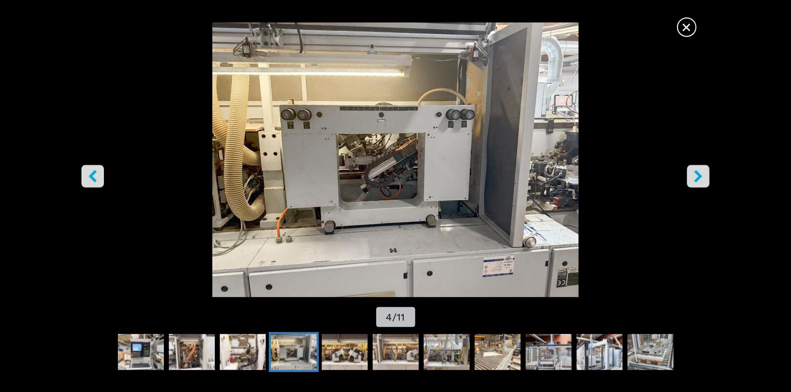
click at [688, 29] on span "×" at bounding box center [686, 24] width 17 height 17
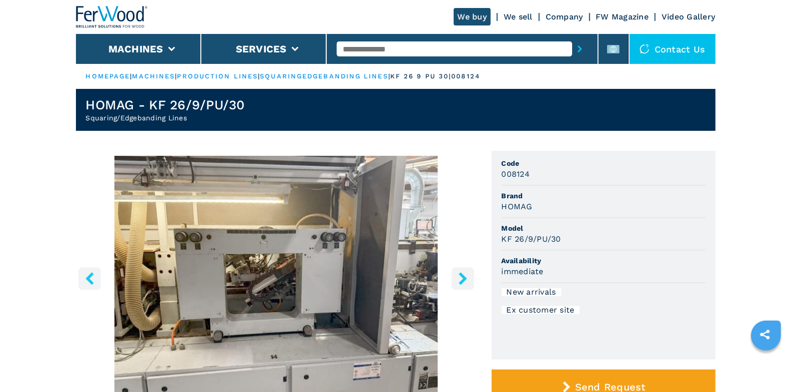
click at [465, 280] on icon "right-button" at bounding box center [463, 278] width 8 height 12
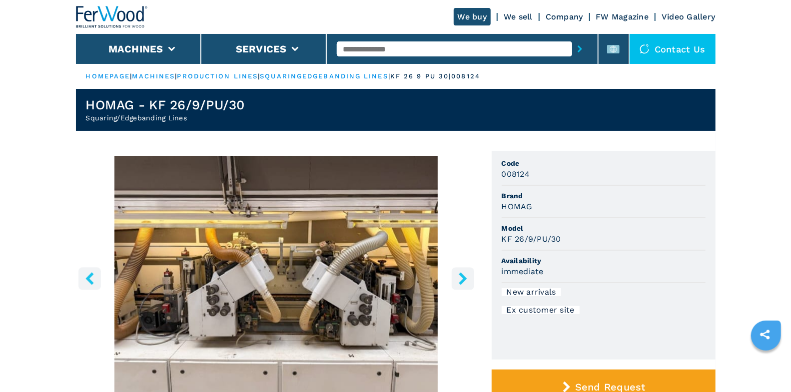
click at [462, 279] on icon "right-button" at bounding box center [463, 278] width 8 height 12
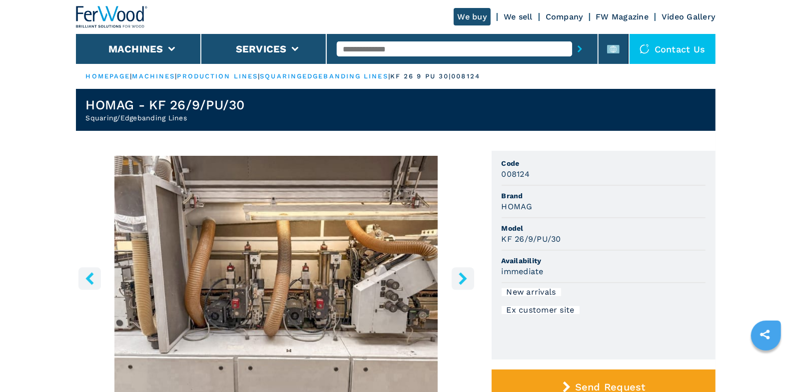
click at [462, 279] on icon "right-button" at bounding box center [463, 278] width 8 height 12
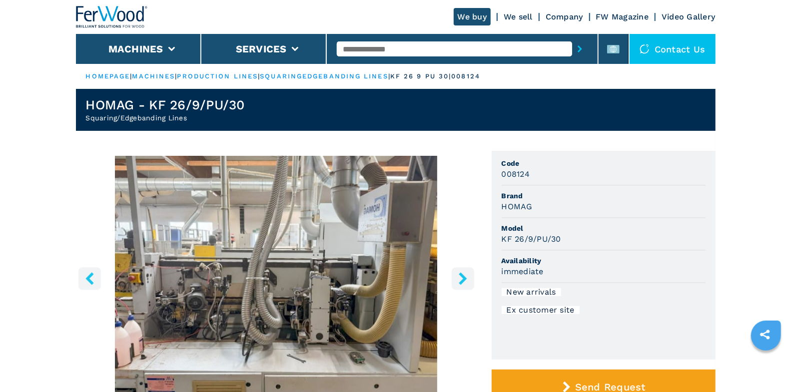
click at [462, 279] on icon "right-button" at bounding box center [463, 278] width 8 height 12
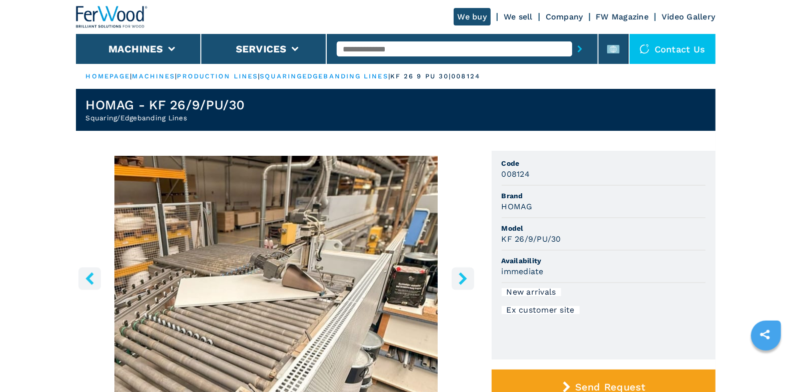
click at [462, 279] on icon "right-button" at bounding box center [463, 278] width 8 height 12
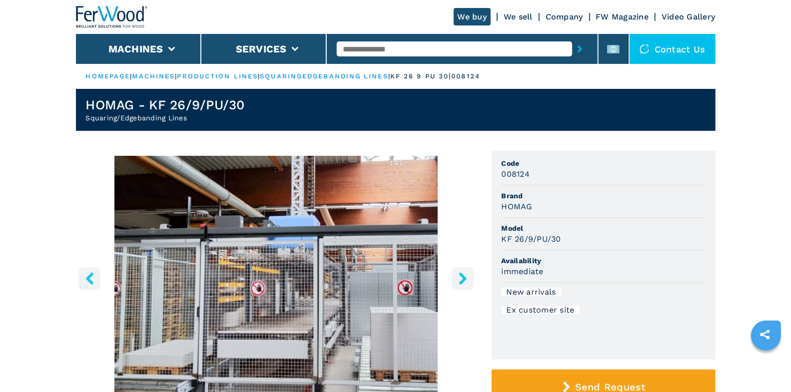
click at [462, 279] on icon "right-button" at bounding box center [463, 278] width 8 height 12
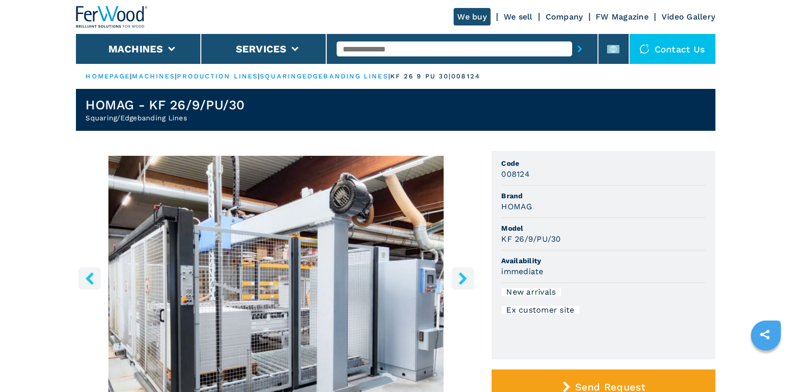
click at [462, 279] on icon "right-button" at bounding box center [463, 278] width 8 height 12
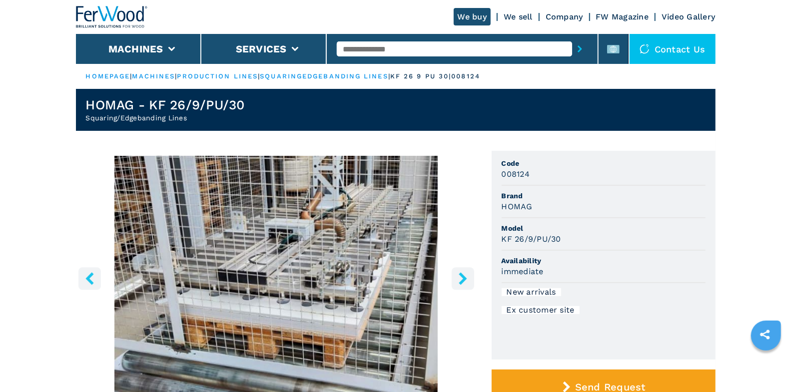
click at [462, 279] on icon "right-button" at bounding box center [463, 278] width 8 height 12
click at [462, 279] on icon "right-button" at bounding box center [463, 278] width 12 height 12
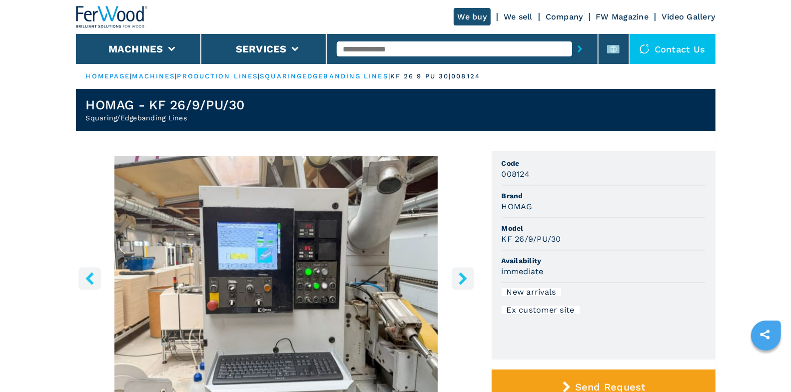
click at [463, 279] on icon "right-button" at bounding box center [463, 278] width 8 height 12
click at [385, 49] on input "text" at bounding box center [454, 48] width 235 height 15
type input "****"
click at [572, 37] on button "submit-button" at bounding box center [579, 48] width 15 height 23
